Goal: Information Seeking & Learning: Learn about a topic

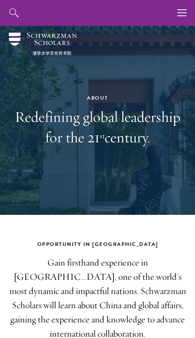
click at [175, 11] on button "button" at bounding box center [183, 13] width 26 height 26
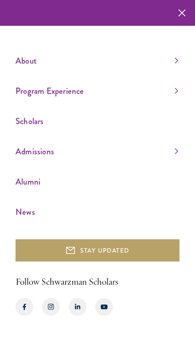
click at [138, 159] on link "Admissions" at bounding box center [97, 151] width 163 height 15
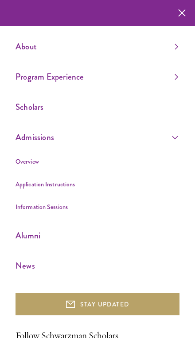
click at [45, 162] on li "Overview" at bounding box center [97, 161] width 163 height 11
click at [29, 162] on link "Overview" at bounding box center [28, 161] width 24 height 9
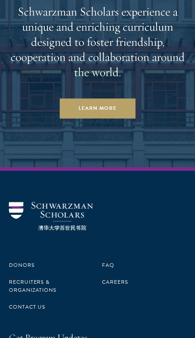
scroll to position [3954, 0]
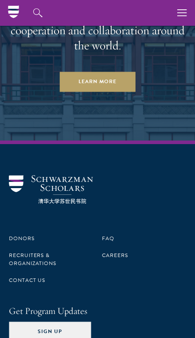
click at [185, 14] on icon "button" at bounding box center [183, 13] width 10 height 26
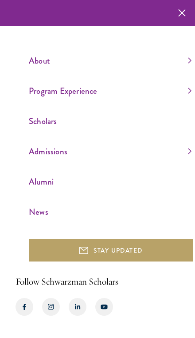
click at [103, 98] on link "Program Experience" at bounding box center [110, 90] width 163 height 15
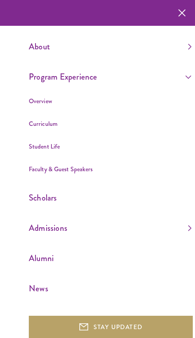
click at [64, 119] on li "Curriculum" at bounding box center [110, 123] width 163 height 11
click at [43, 122] on link "Curriculum" at bounding box center [43, 123] width 29 height 9
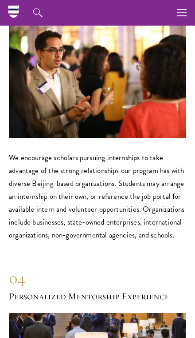
scroll to position [4215, 0]
